Goal: Task Accomplishment & Management: Complete application form

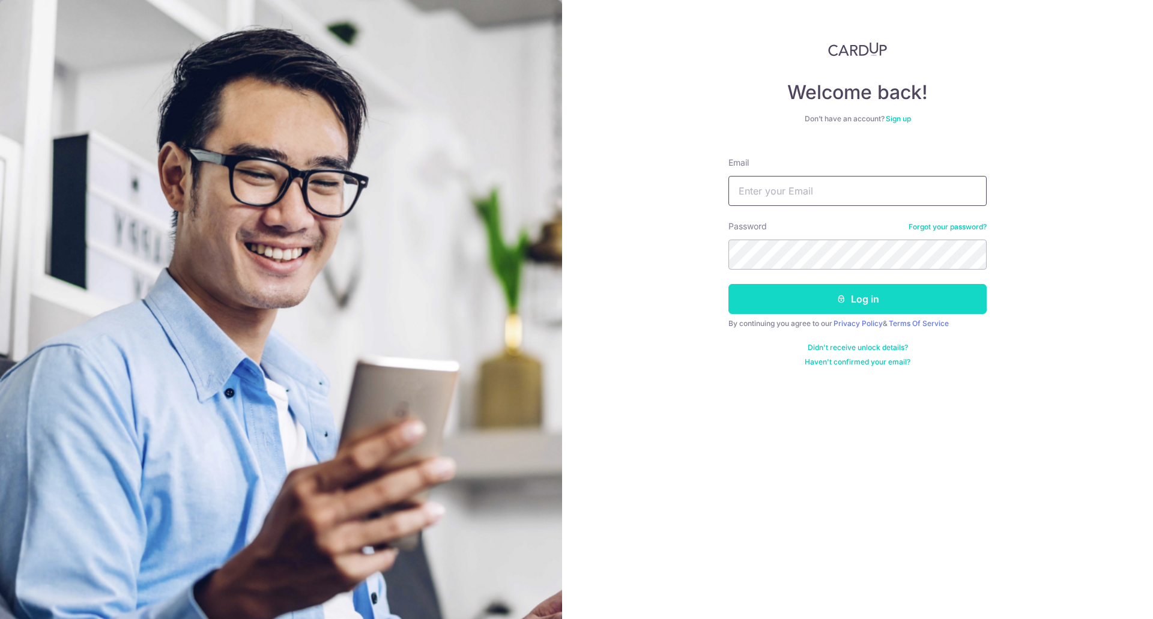
type input "[EMAIL_ADDRESS][DOMAIN_NAME]"
click at [866, 300] on button "Log in" at bounding box center [857, 299] width 258 height 30
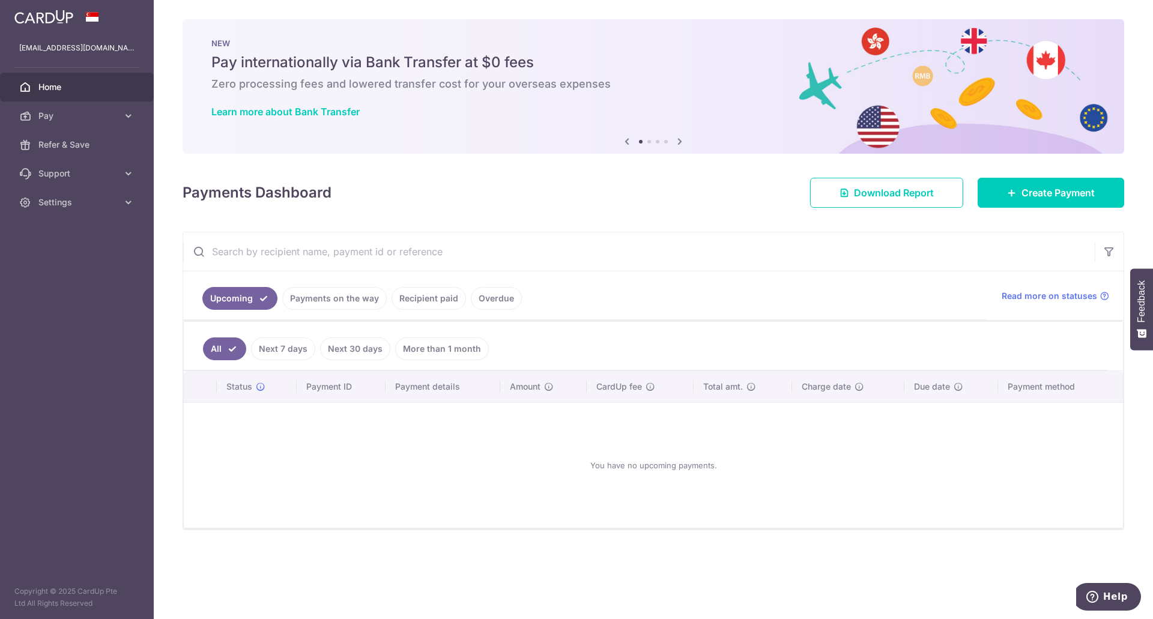
click at [466, 351] on link "More than 1 month" at bounding box center [442, 348] width 94 height 23
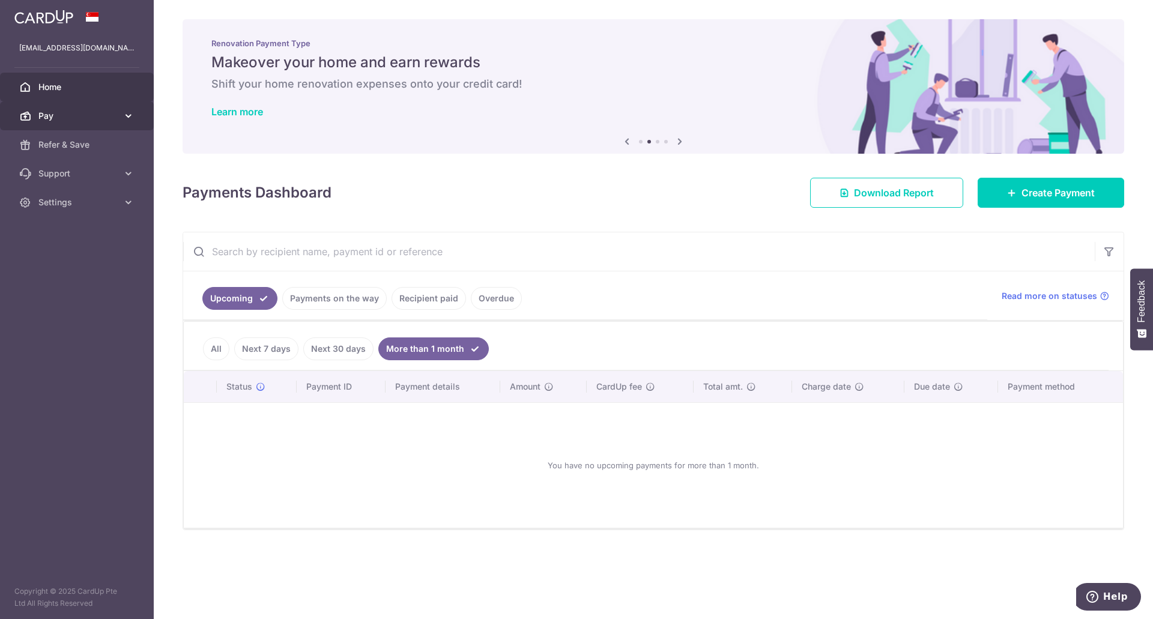
click at [98, 115] on span "Pay" at bounding box center [77, 116] width 79 height 12
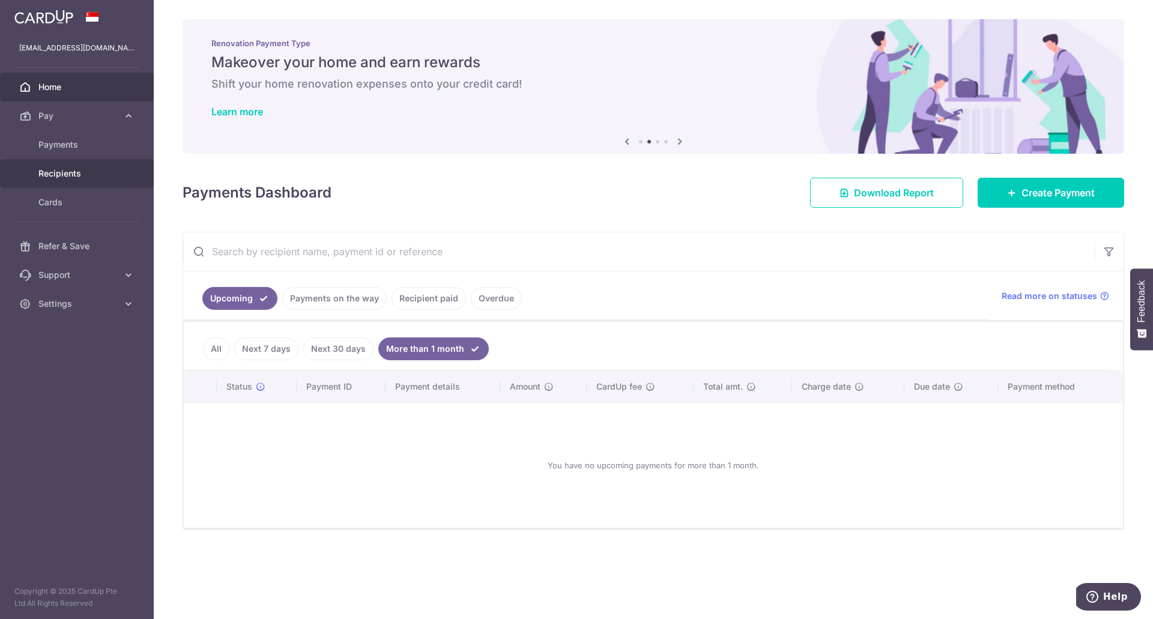
click at [64, 174] on span "Recipients" at bounding box center [77, 173] width 79 height 12
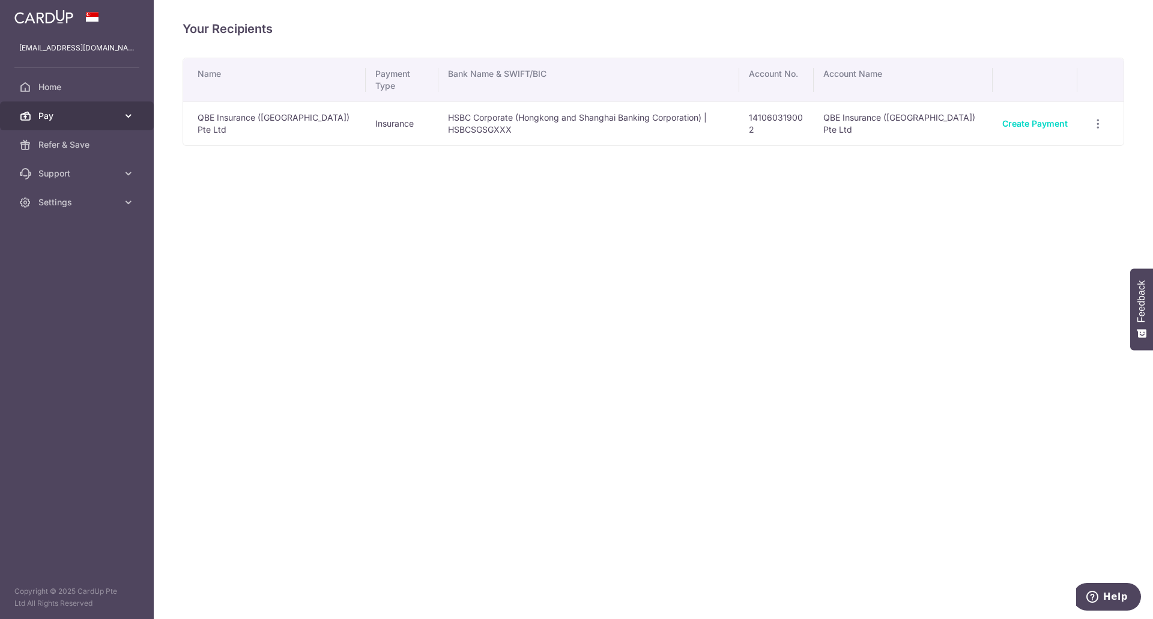
click at [99, 118] on span "Pay" at bounding box center [77, 116] width 79 height 12
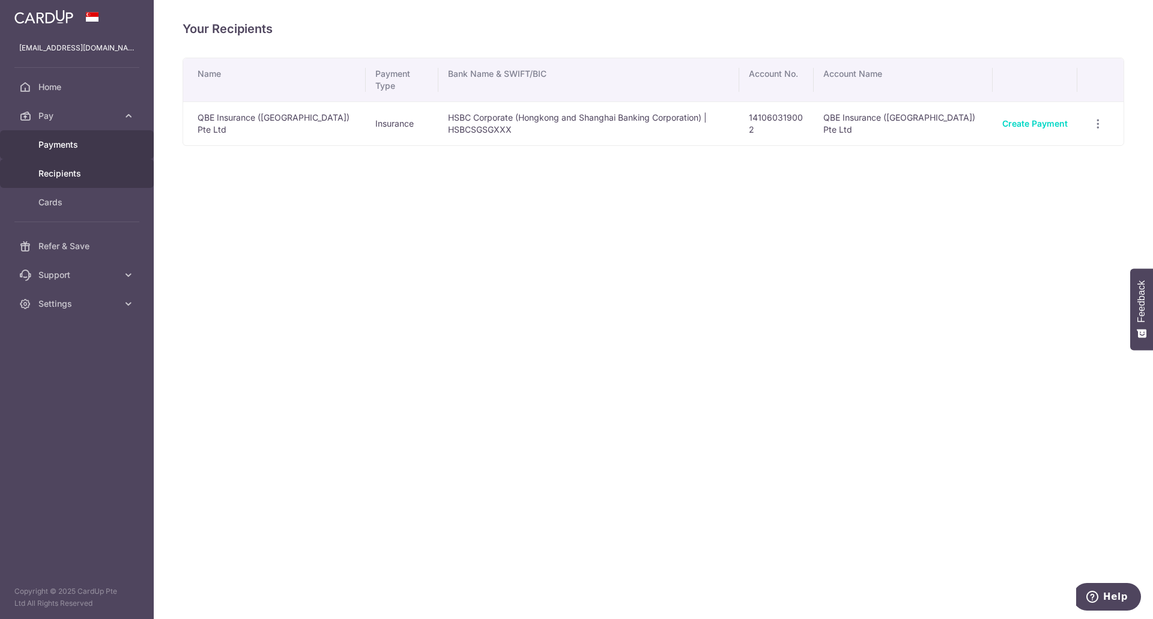
click at [73, 144] on span "Payments" at bounding box center [77, 145] width 79 height 12
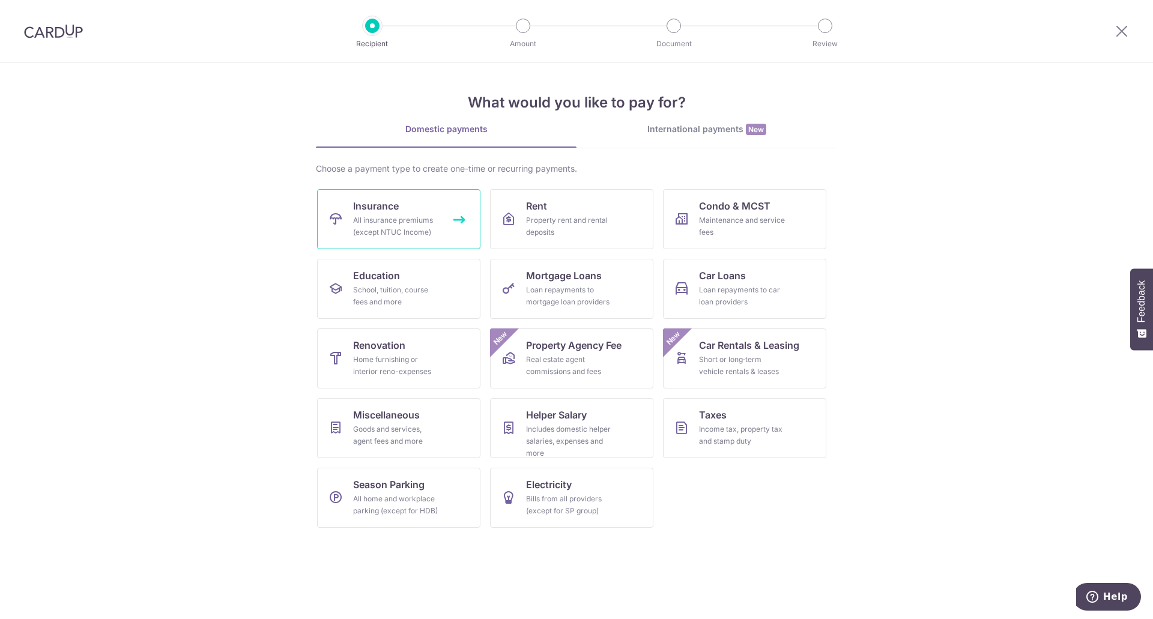
click at [411, 220] on div "All insurance premiums (except NTUC Income)" at bounding box center [396, 226] width 86 height 24
